Goal: Book appointment/travel/reservation

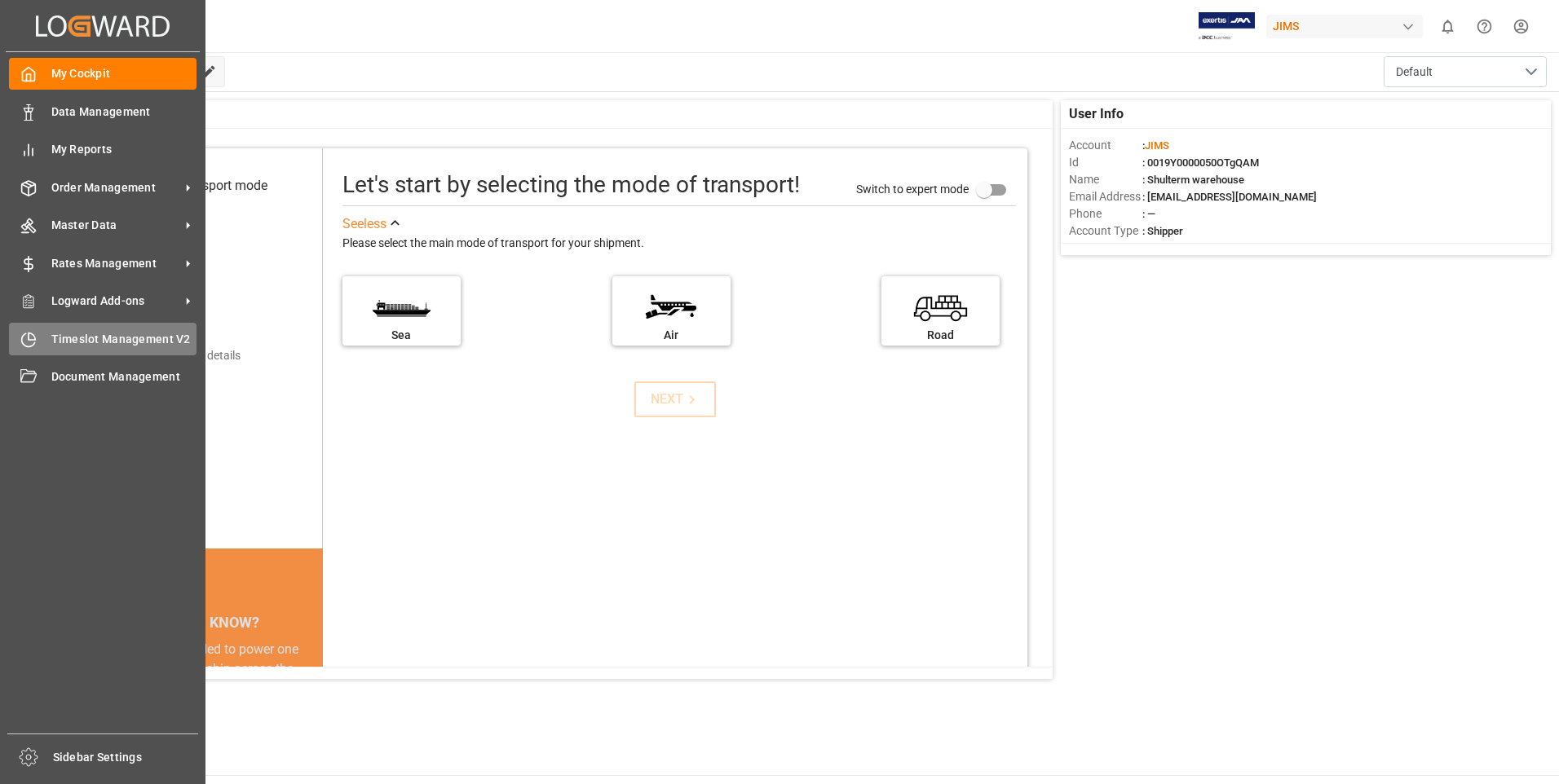
click at [36, 342] on div "Timeslot Management V2 Timeslot Management V2" at bounding box center [103, 339] width 187 height 31
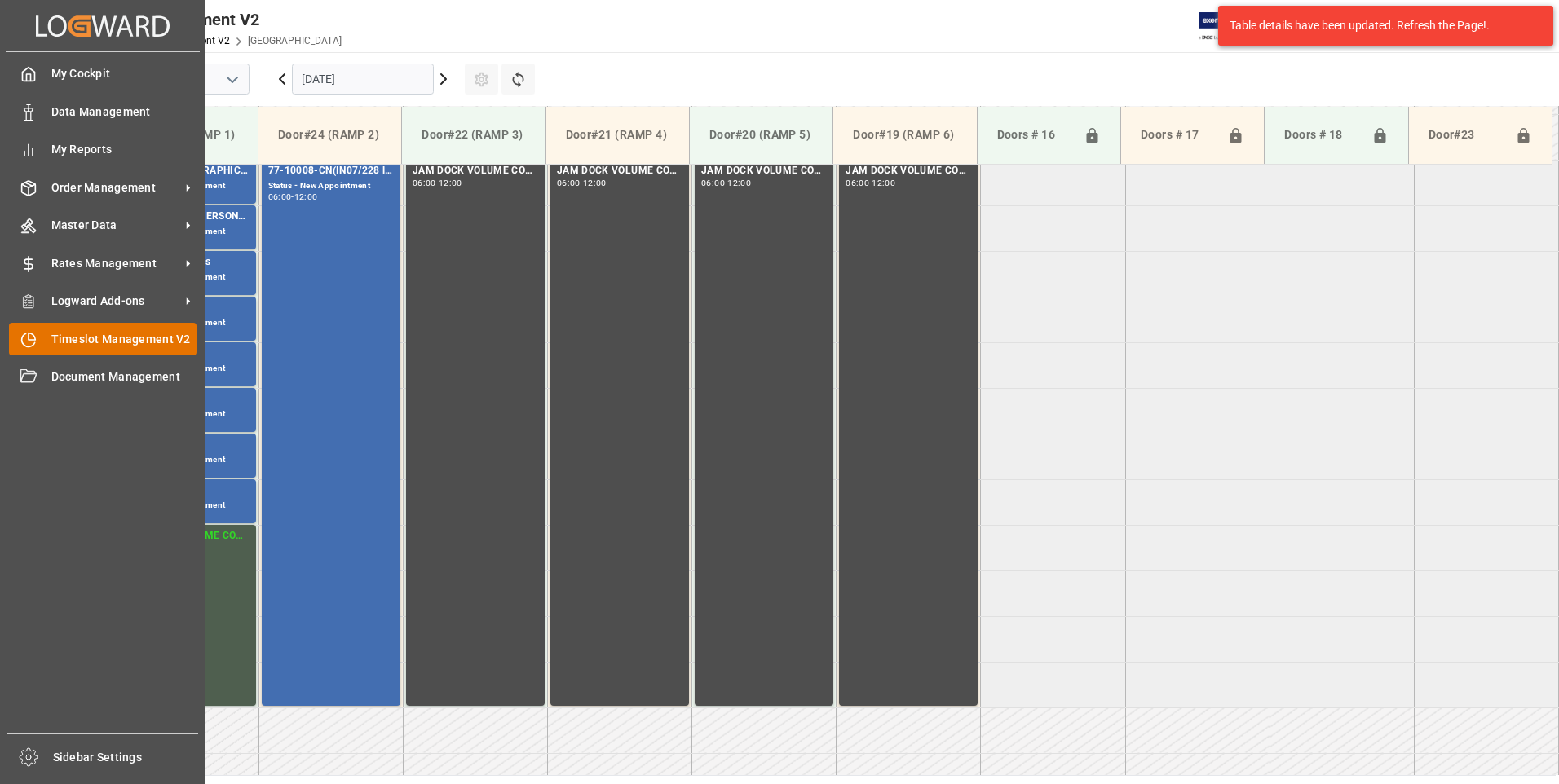
scroll to position [630, 0]
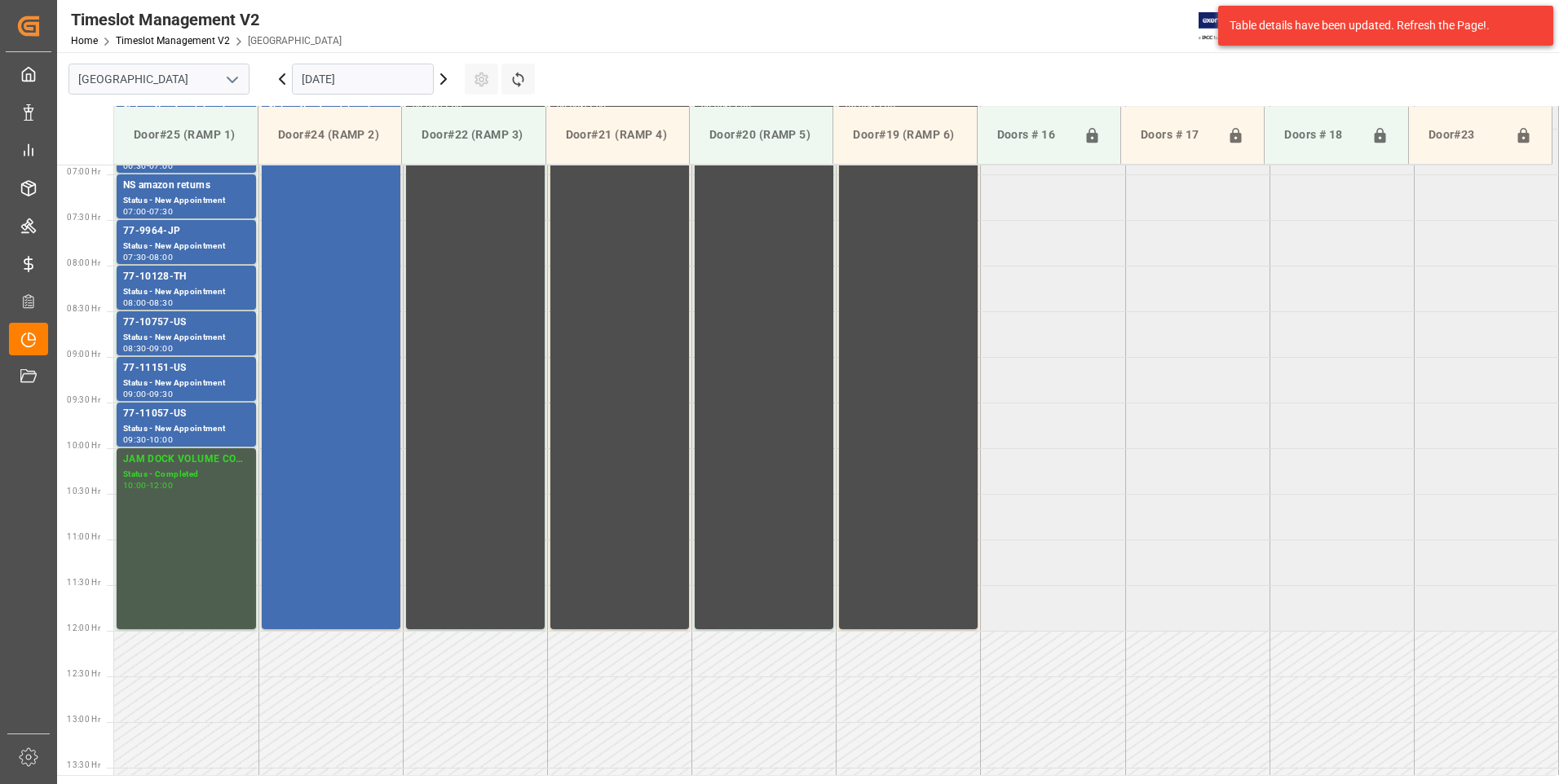
click at [366, 87] on input "[DATE]" at bounding box center [362, 79] width 142 height 31
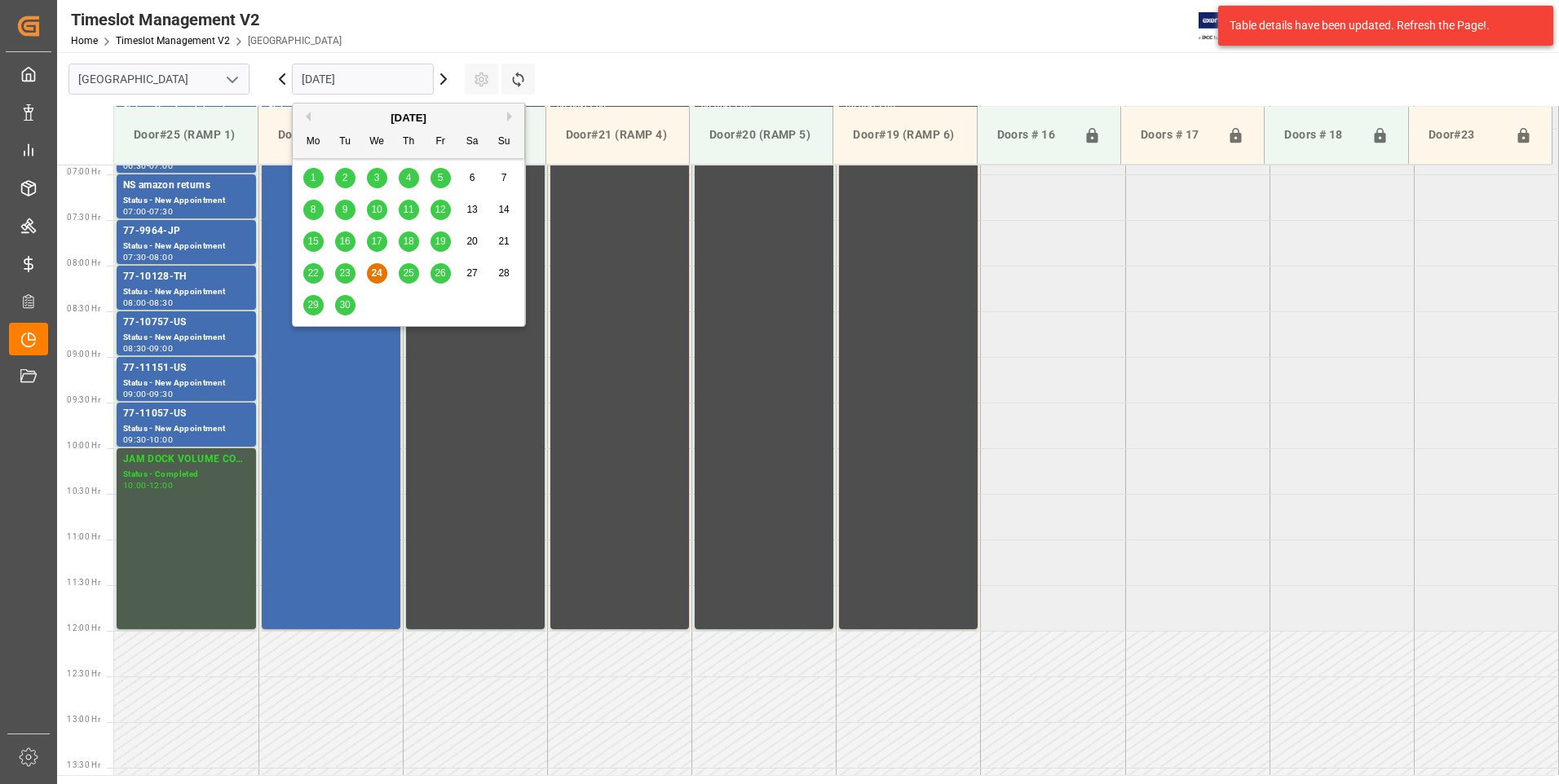
click at [404, 272] on span "25" at bounding box center [408, 273] width 11 height 12
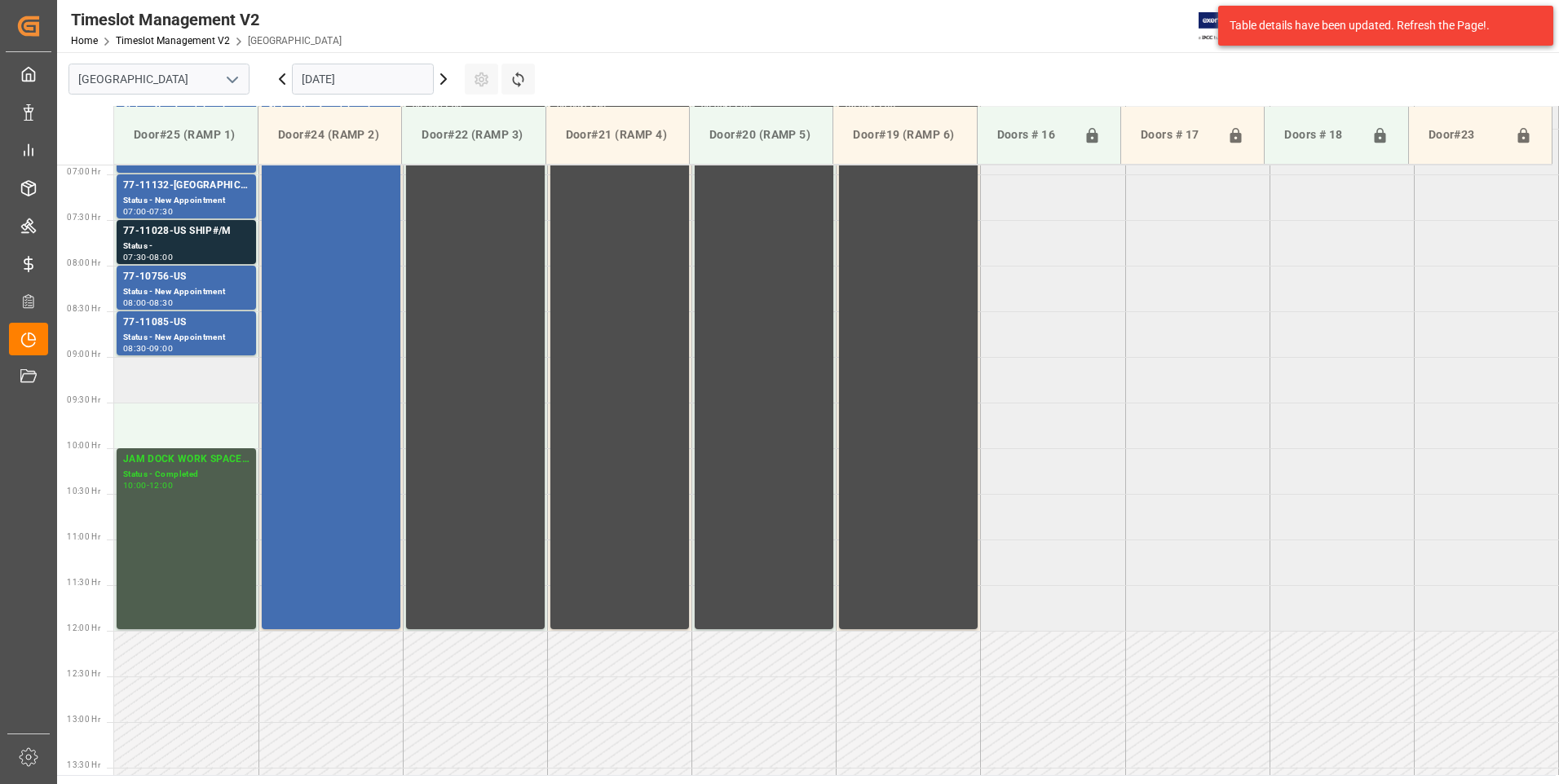
click at [182, 386] on td at bounding box center [186, 380] width 144 height 46
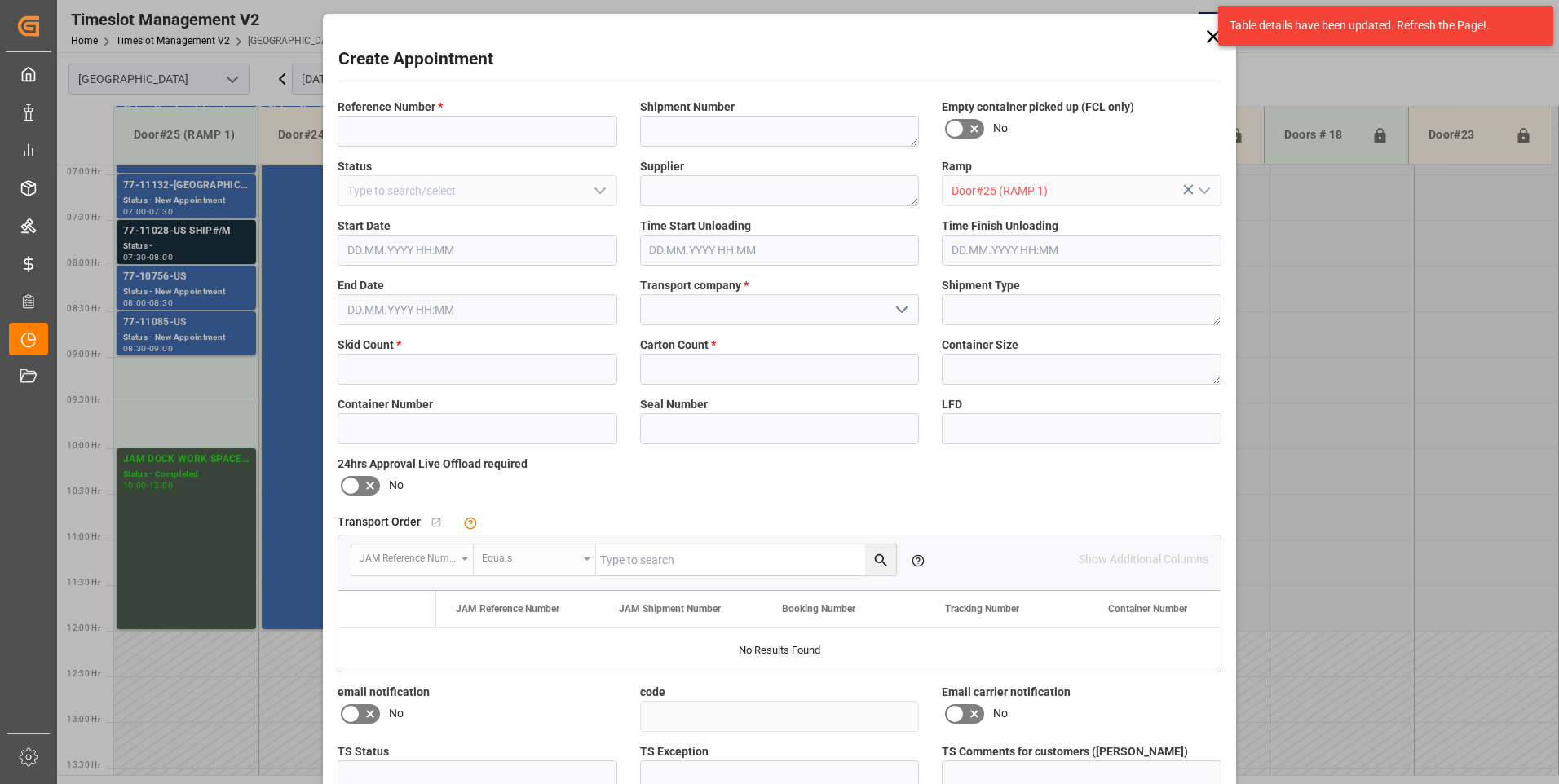
type input "[DATE] 09:00"
type input "[DATE] 09:30"
click at [422, 133] on input at bounding box center [477, 131] width 279 height 31
type input "77-10420-cn"
click at [391, 365] on input "text" at bounding box center [477, 369] width 279 height 31
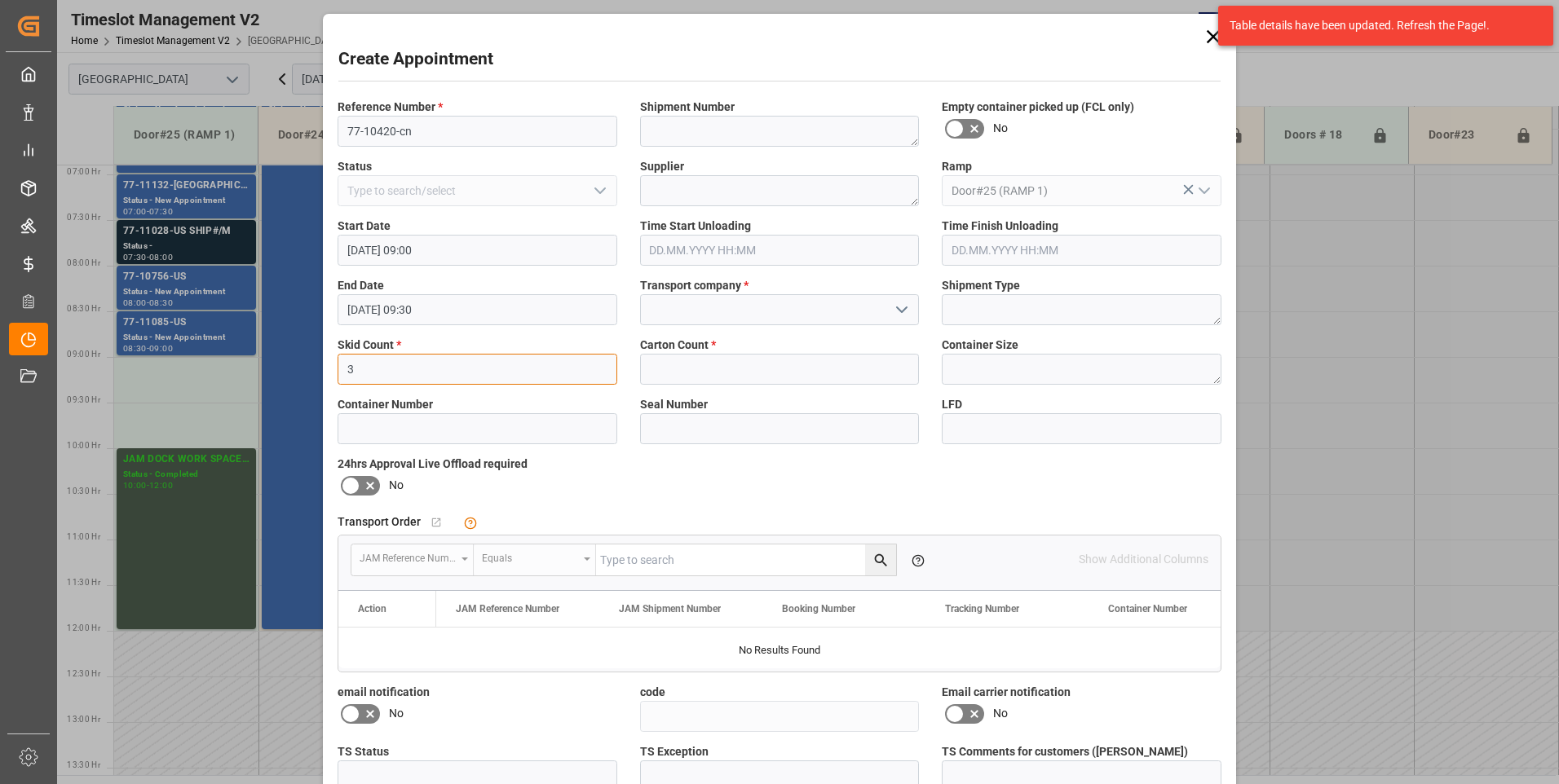
type input "3"
click at [743, 378] on input "text" at bounding box center [779, 369] width 279 height 31
type input "41"
click at [693, 306] on input at bounding box center [779, 309] width 279 height 31
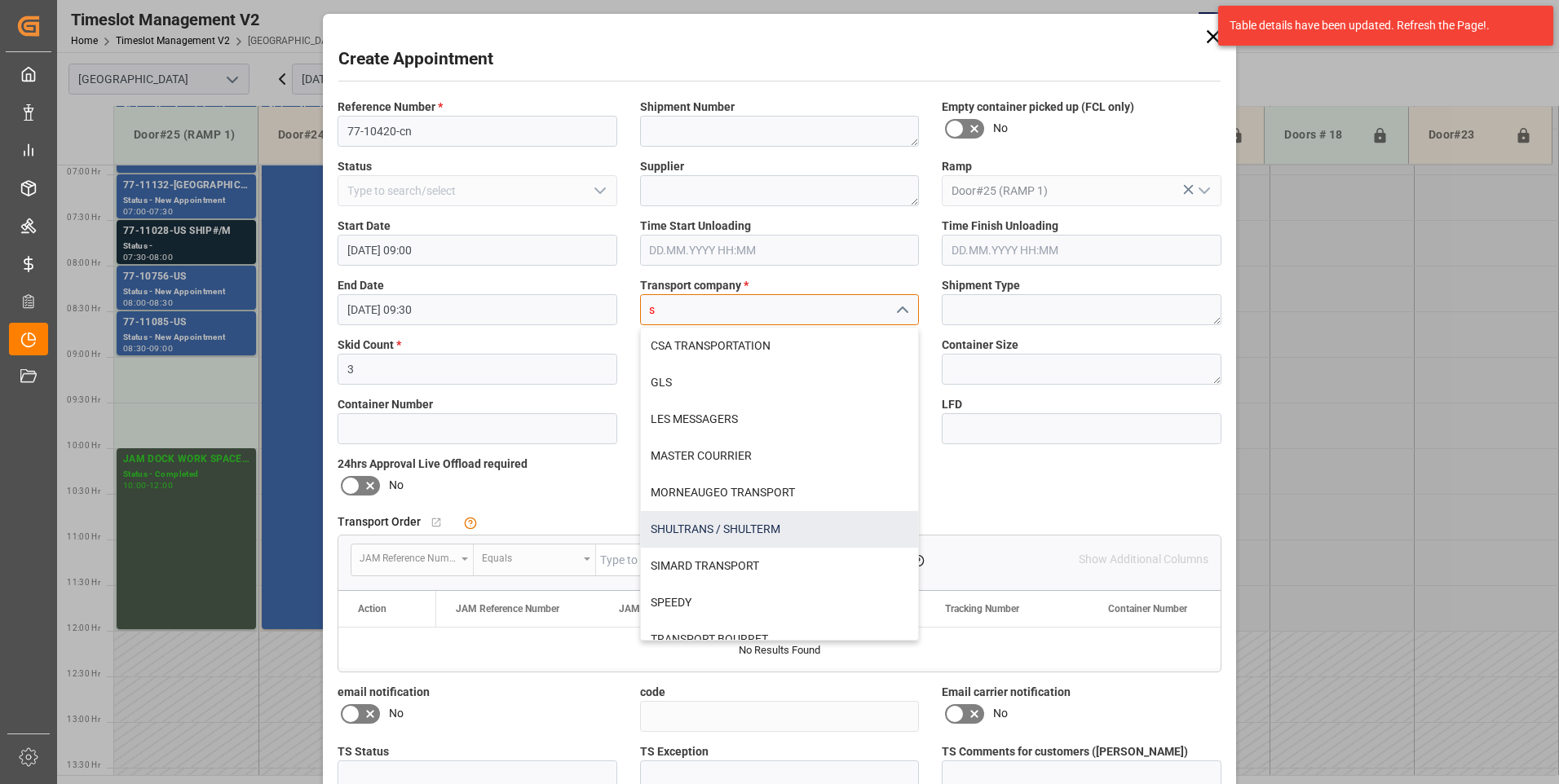
click at [709, 528] on div "SHULTRANS / SHULTERM" at bounding box center [779, 530] width 278 height 36
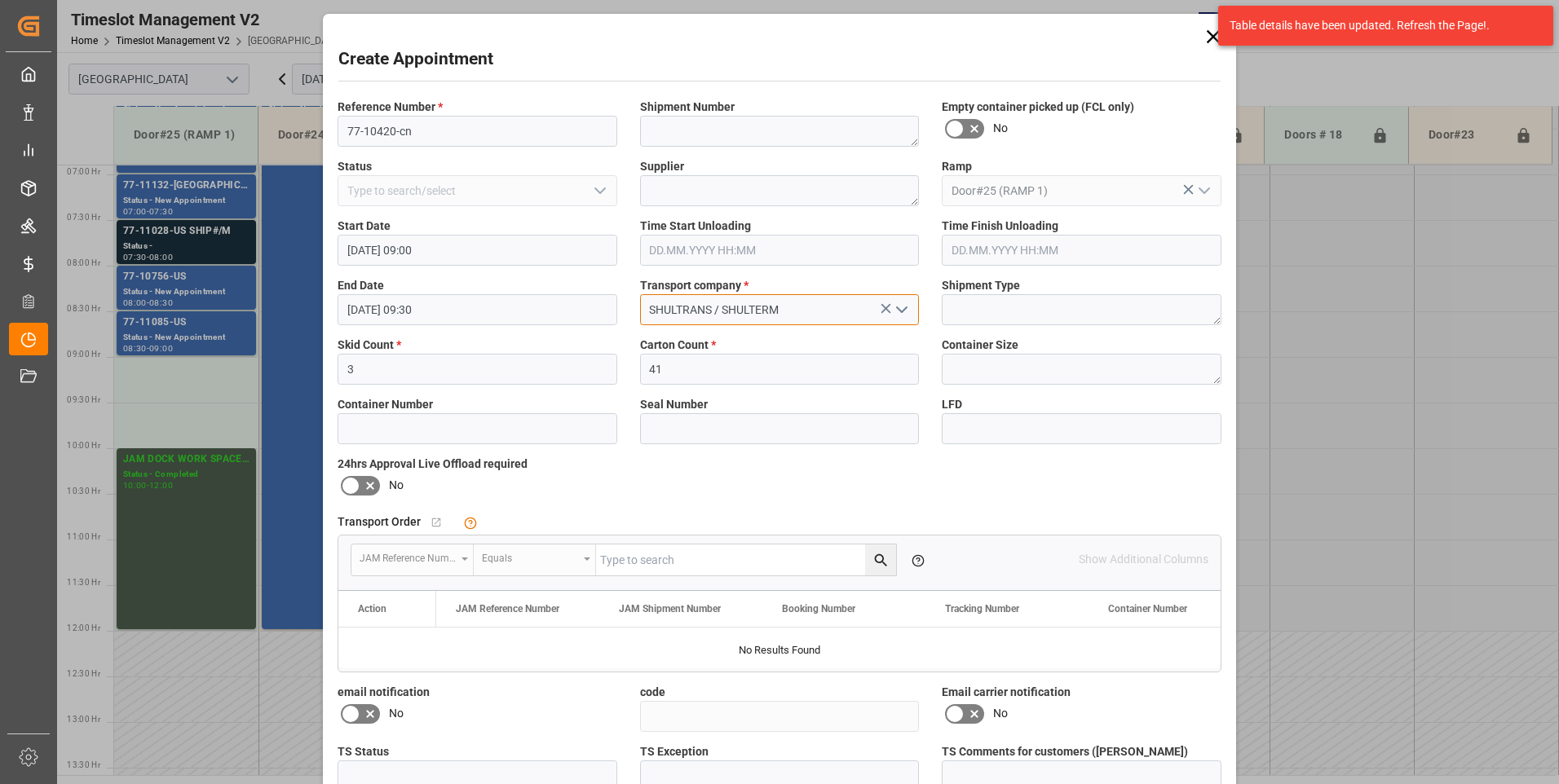
type input "SHULTRANS / SHULTERM"
drag, startPoint x: 352, startPoint y: 487, endPoint x: 360, endPoint y: 491, distance: 8.9
click at [351, 486] on icon at bounding box center [351, 486] width 20 height 20
click at [0, 0] on input "checkbox" at bounding box center [0, 0] width 0 height 0
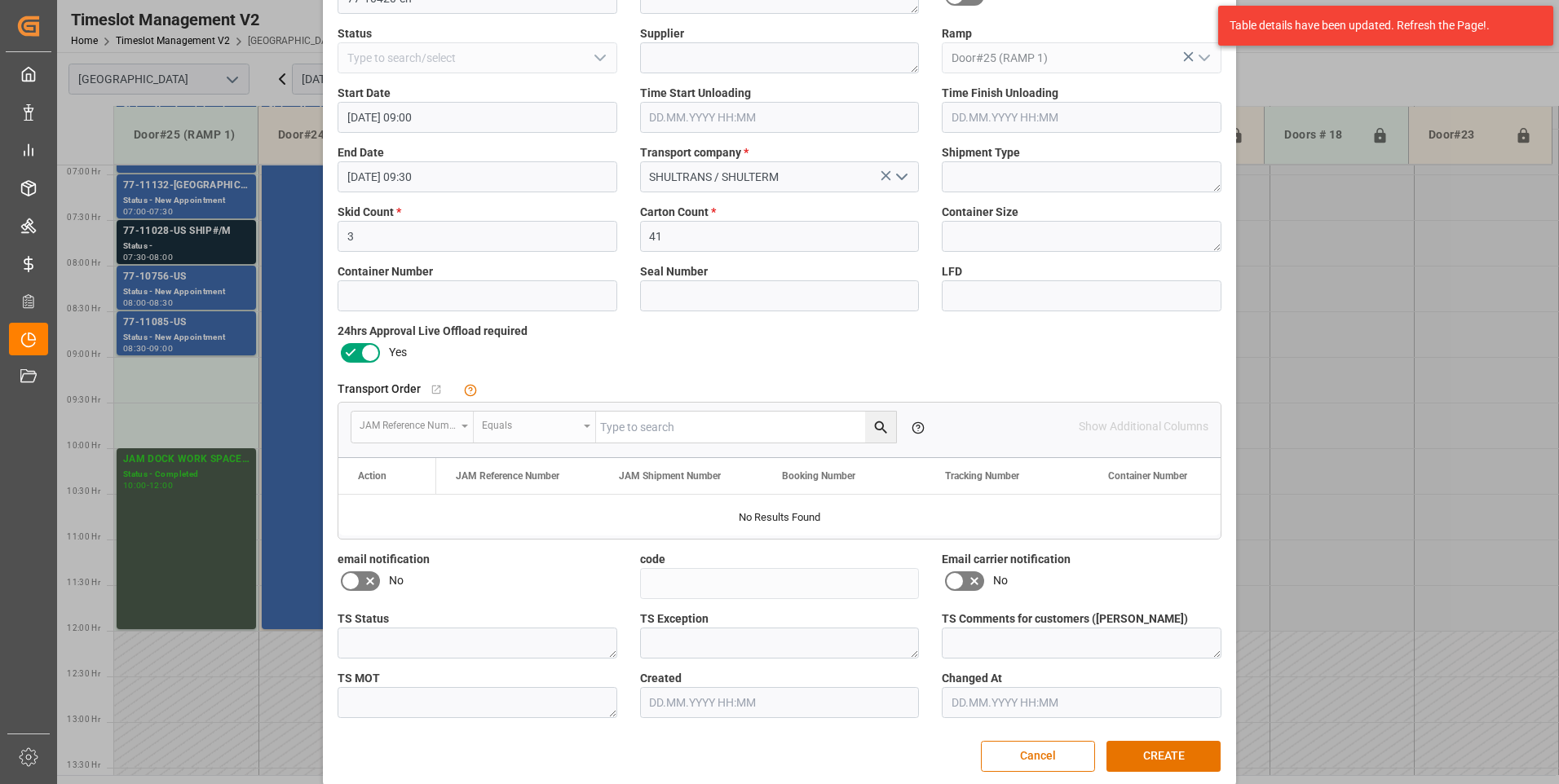
scroll to position [150, 0]
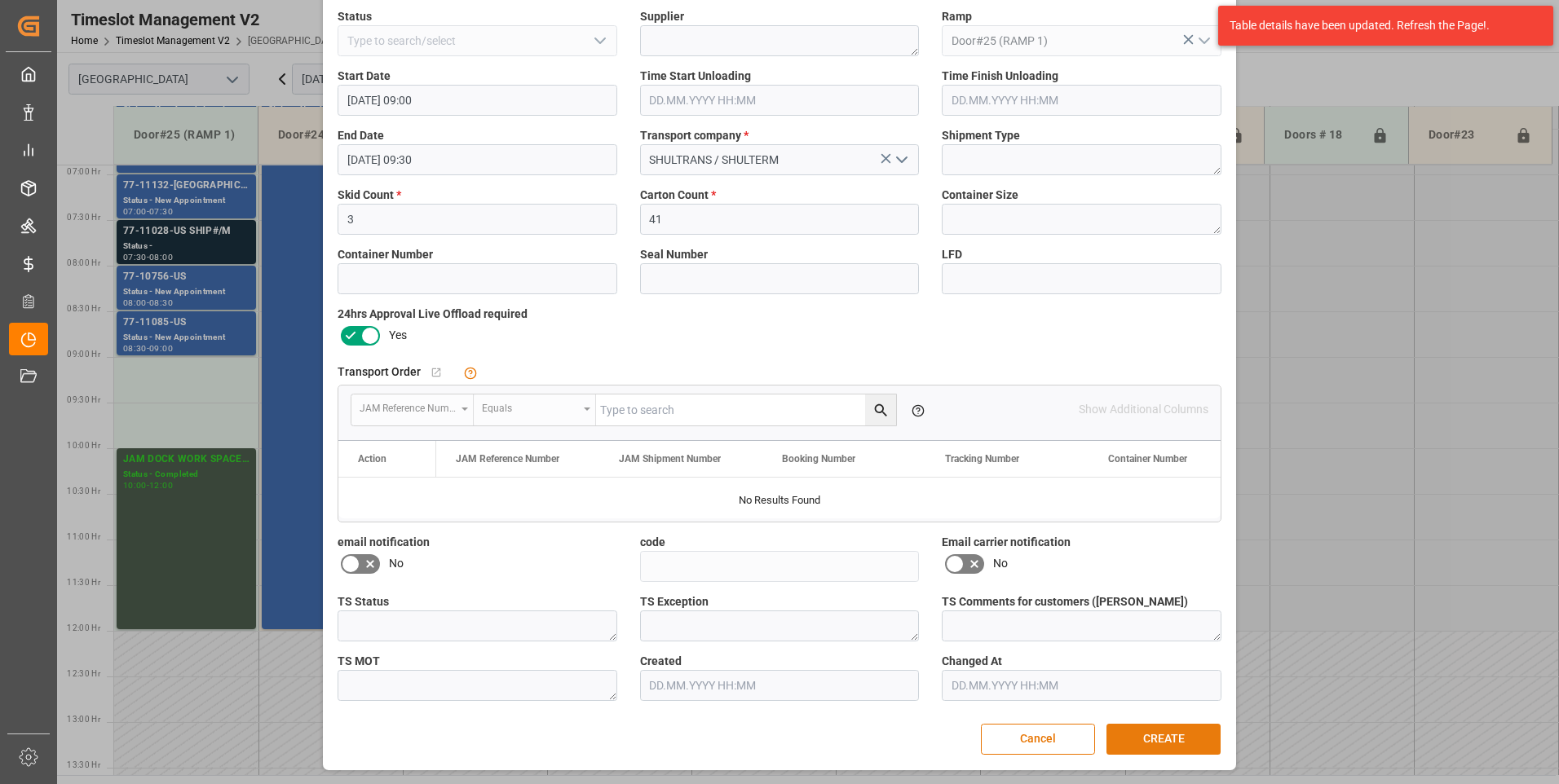
click at [1132, 733] on button "CREATE" at bounding box center [1164, 739] width 114 height 31
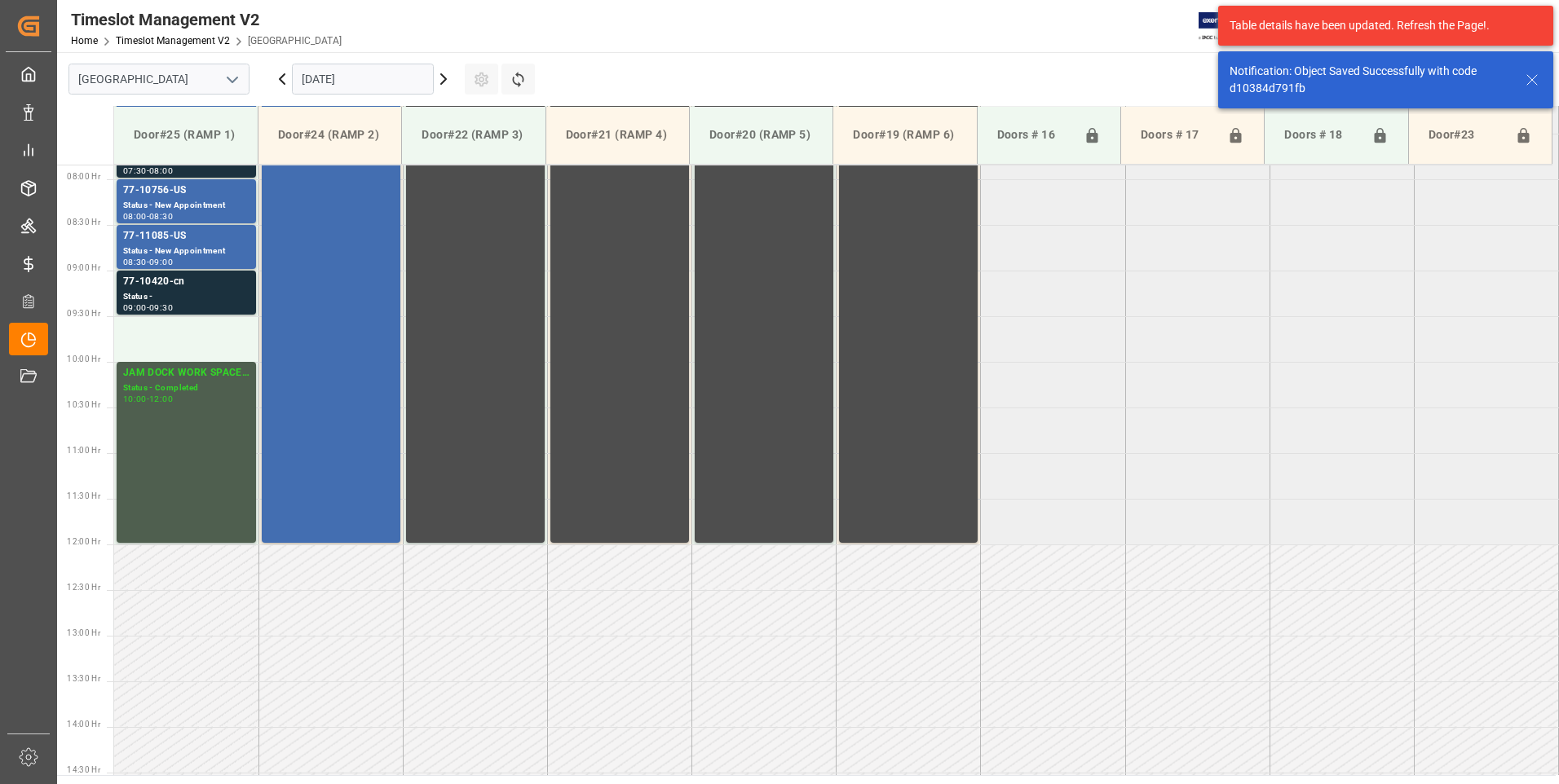
scroll to position [721, 0]
